Goal: Transaction & Acquisition: Purchase product/service

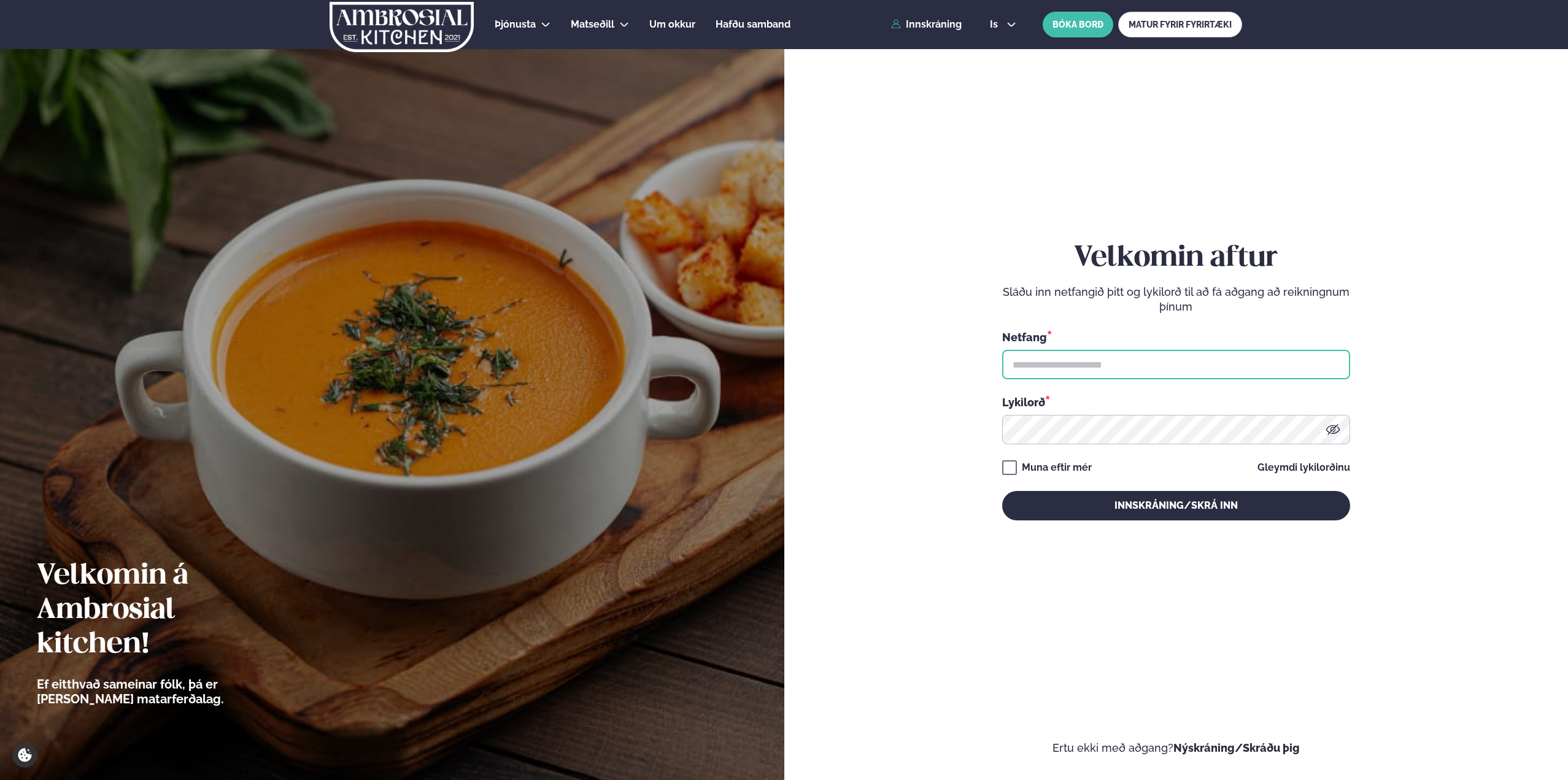
click at [1170, 366] on input "text" at bounding box center [1176, 365] width 348 height 30
type input "**********"
click at [1002, 491] on button "Innskráning/Skrá inn" at bounding box center [1176, 506] width 348 height 30
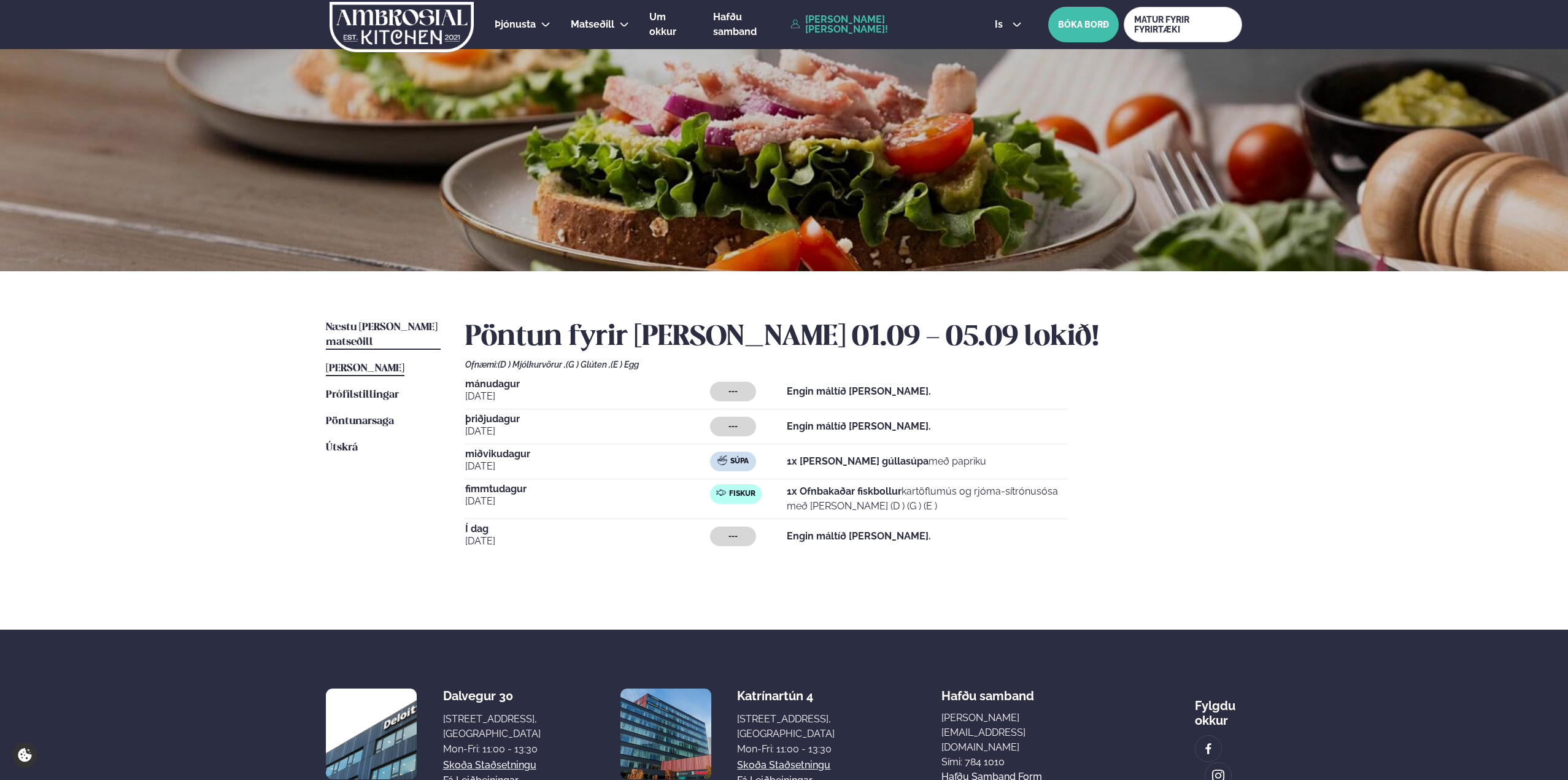
click at [375, 326] on span "Næstu [PERSON_NAME] matseðill" at bounding box center [382, 334] width 112 height 25
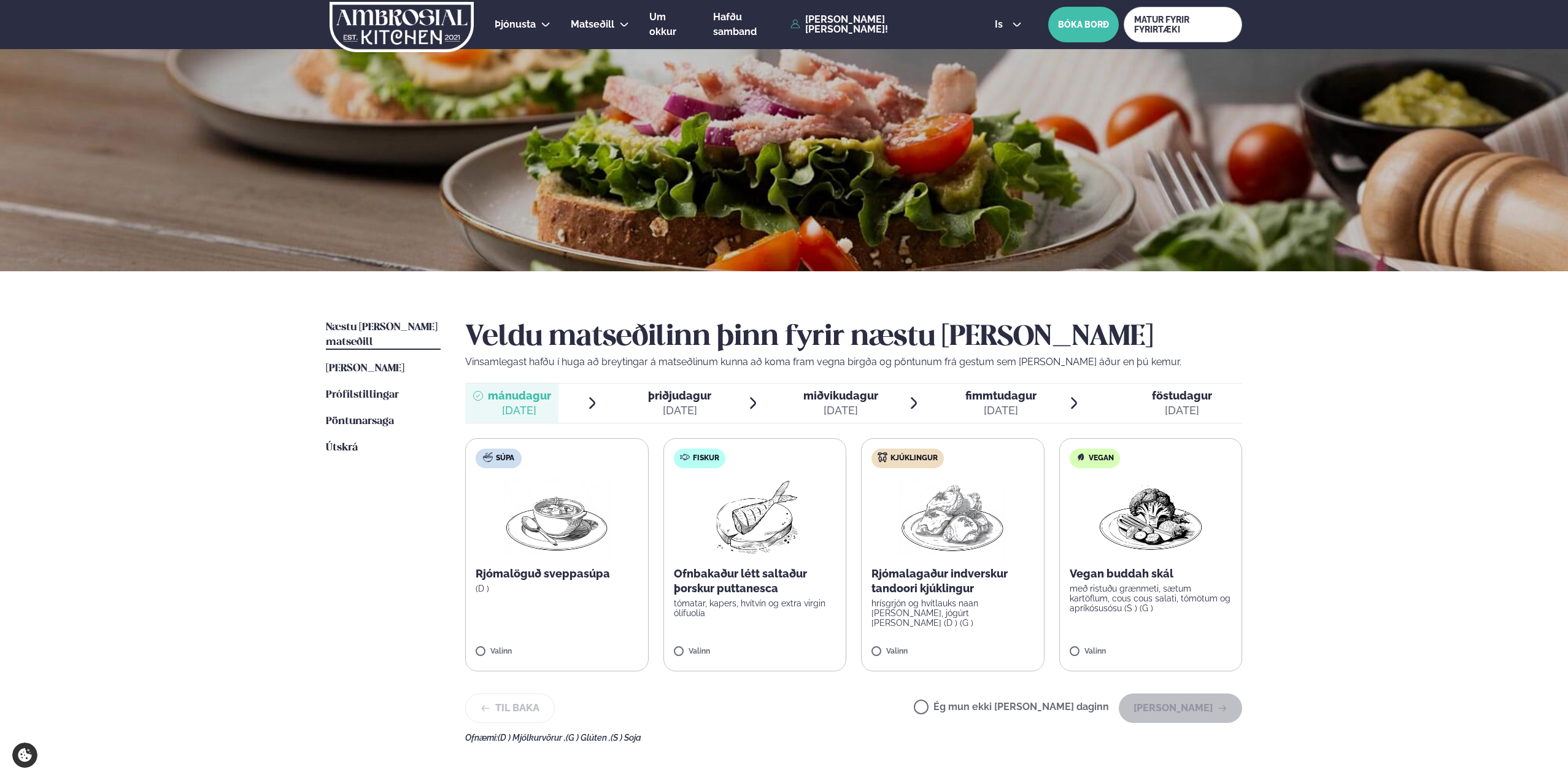
click at [840, 398] on span "miðvikudagur" at bounding box center [841, 395] width 75 height 13
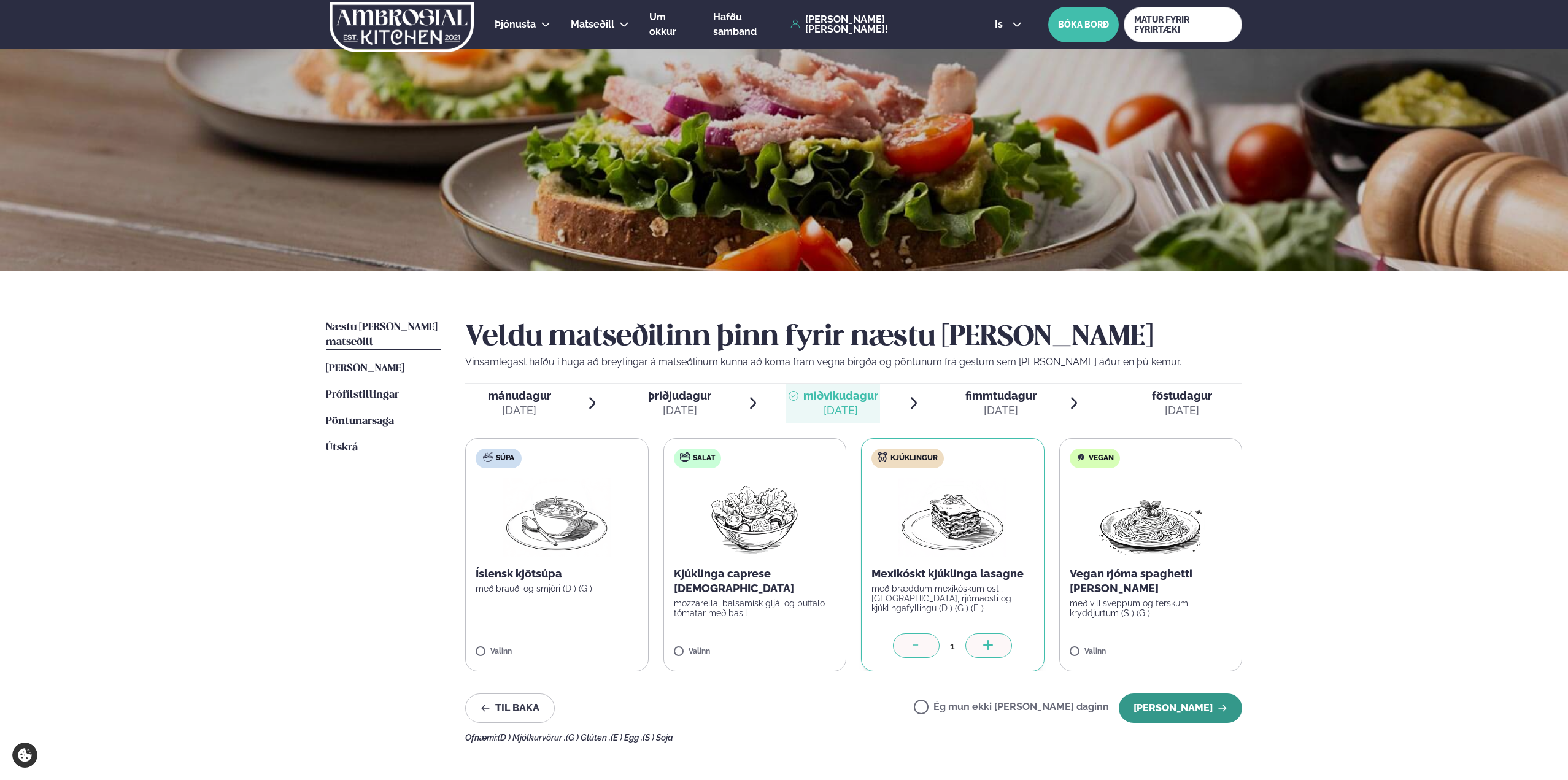
click at [1182, 713] on button "[PERSON_NAME]" at bounding box center [1180, 709] width 123 height 30
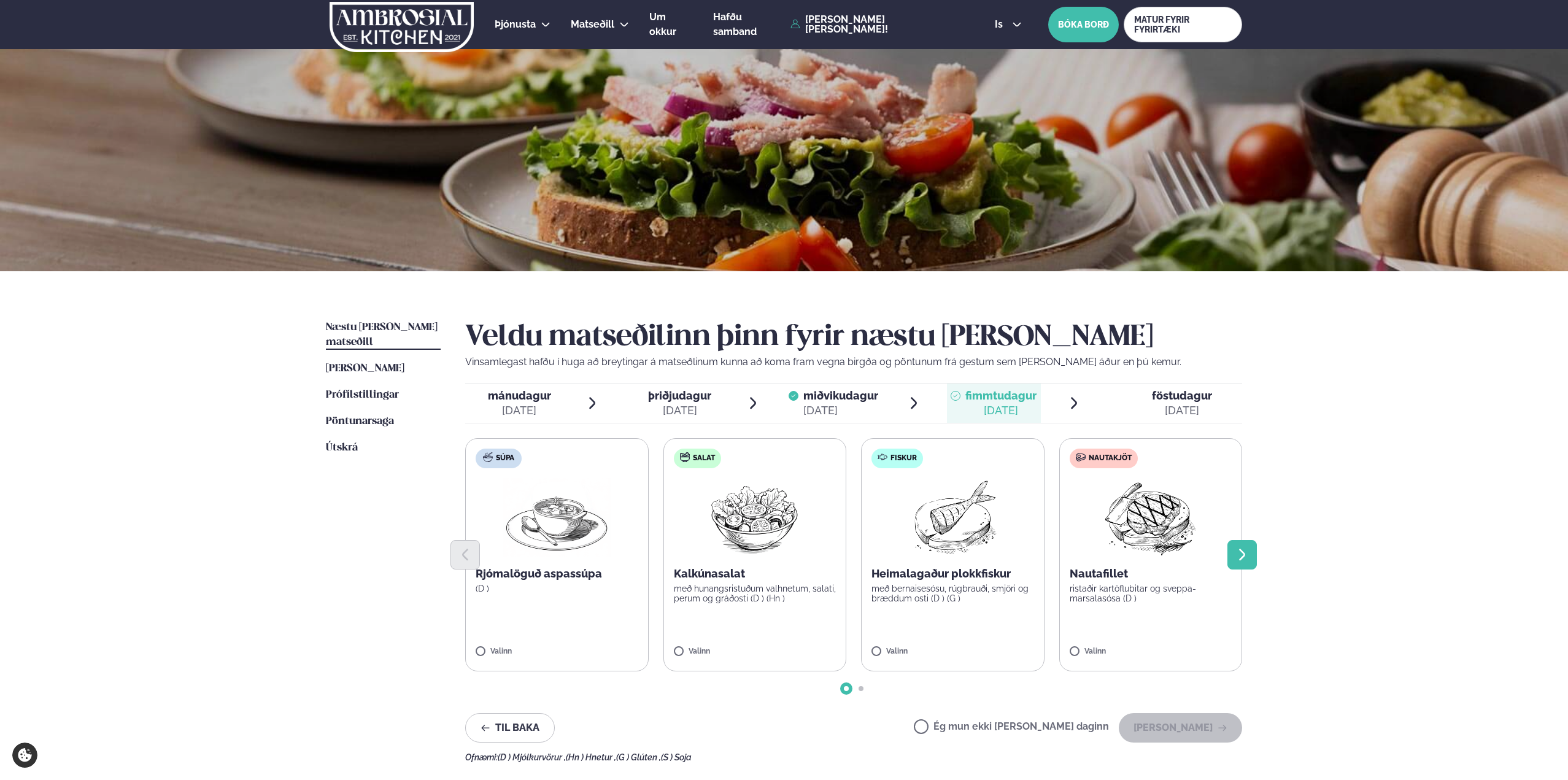
click at [1237, 554] on icon "Next slide" at bounding box center [1242, 555] width 15 height 15
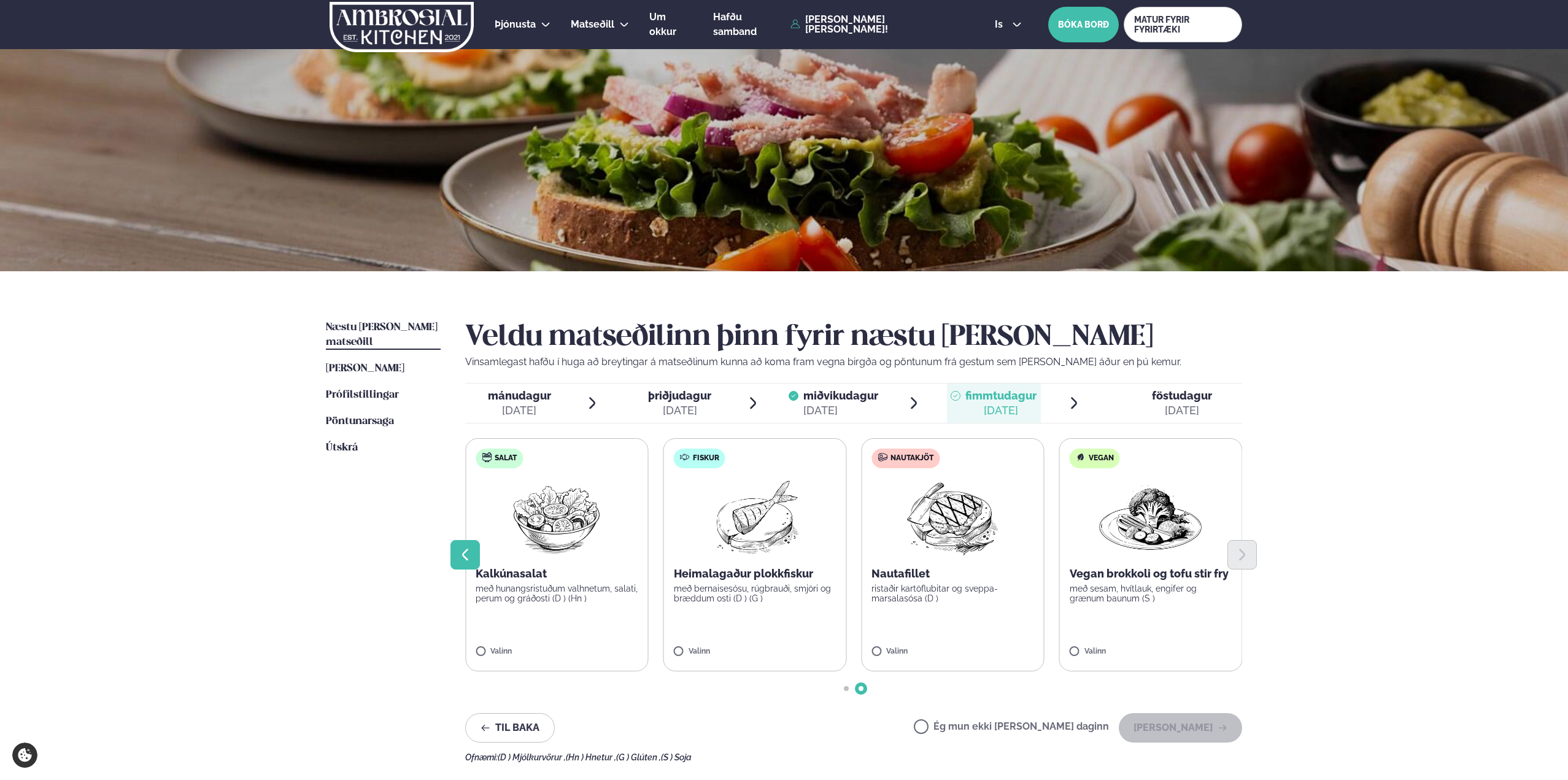
click at [467, 555] on icon "Previous slide" at bounding box center [465, 555] width 15 height 15
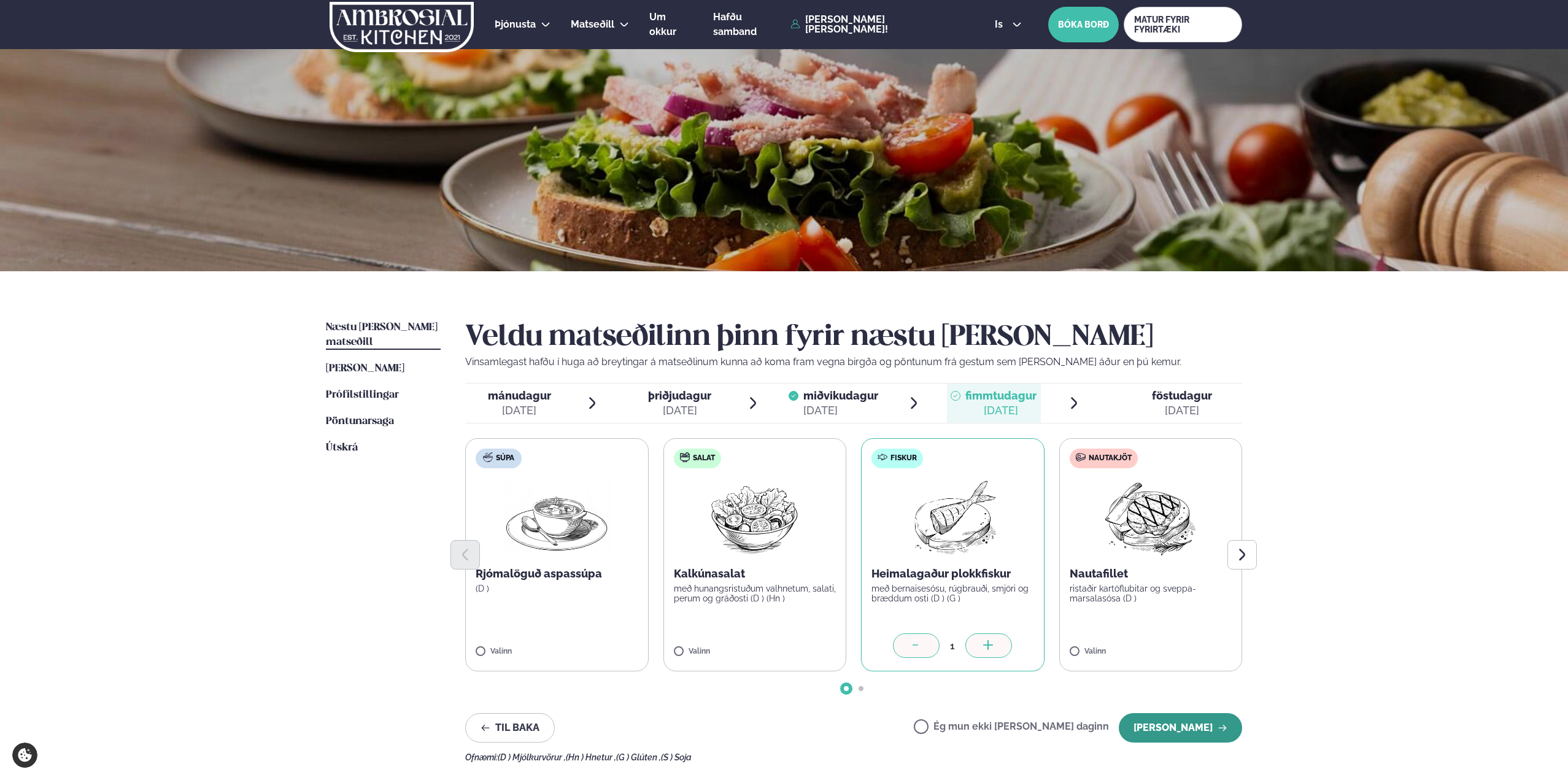
click at [1188, 732] on button "[PERSON_NAME]" at bounding box center [1180, 728] width 123 height 30
